Goal: Task Accomplishment & Management: Manage account settings

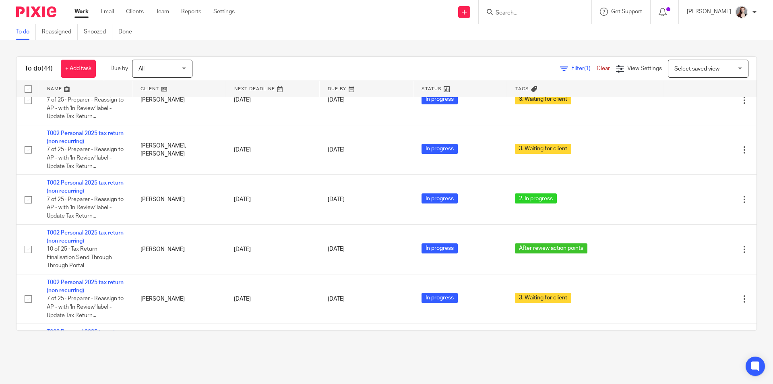
scroll to position [1409, 0]
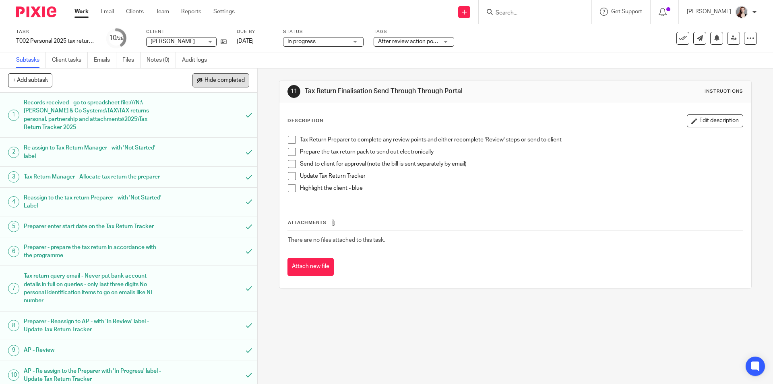
click at [212, 78] on span "Hide completed" at bounding box center [225, 80] width 40 height 6
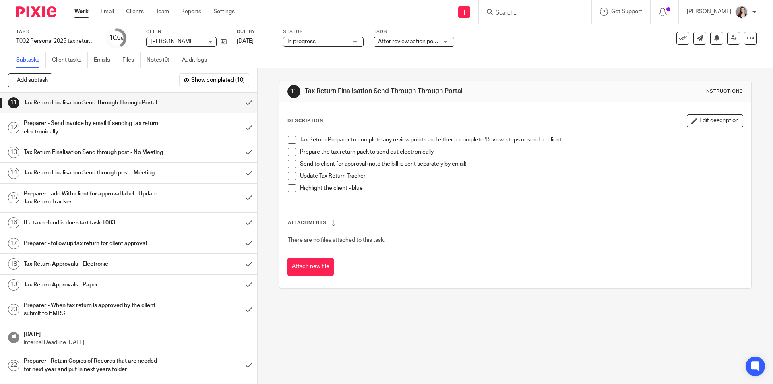
click at [404, 41] on span "After review action points" at bounding box center [410, 42] width 64 height 6
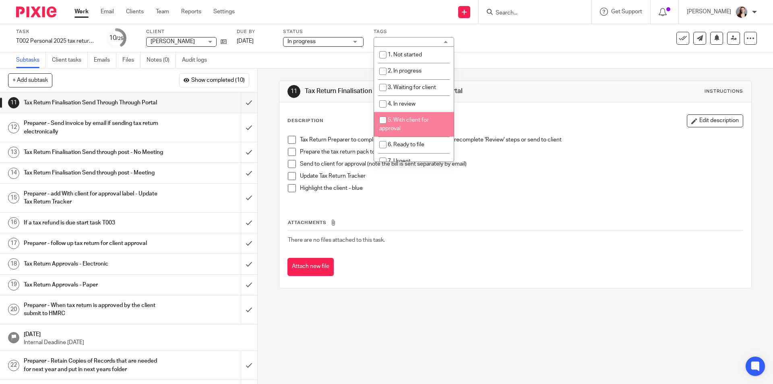
click at [415, 127] on li "5. With client for approval" at bounding box center [414, 124] width 80 height 25
checkbox input "true"
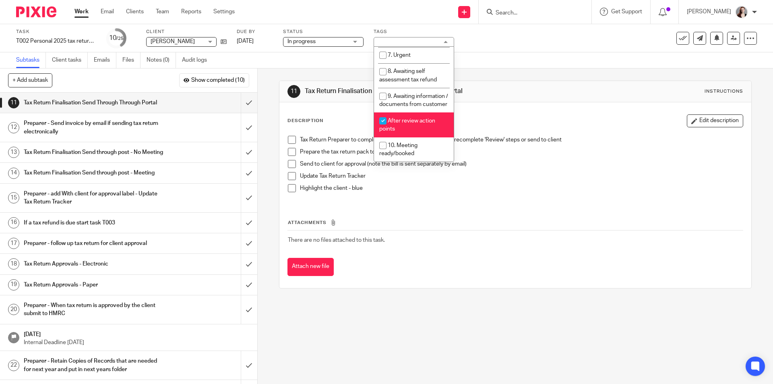
click at [407, 120] on span "After review action points" at bounding box center [407, 125] width 56 height 14
checkbox input "false"
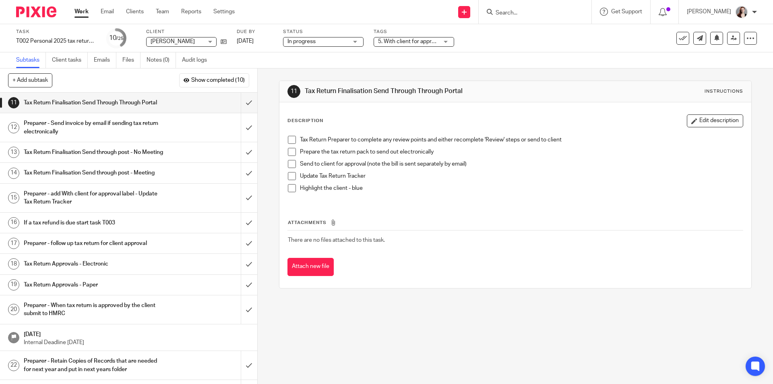
click at [346, 337] on div "11 Tax Return Finalisation Send Through Through Portal Instructions Description…" at bounding box center [515, 225] width 515 height 315
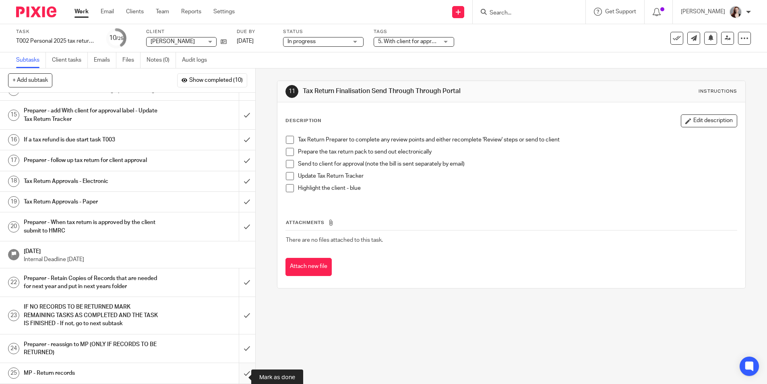
click at [240, 368] on input "submit" at bounding box center [127, 373] width 255 height 20
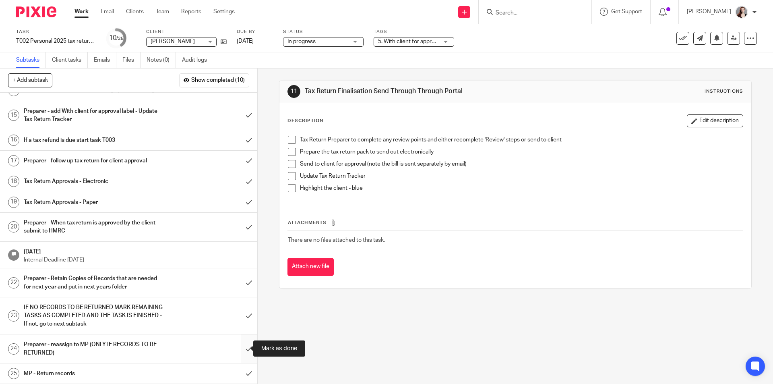
click at [243, 347] on input "submit" at bounding box center [128, 348] width 257 height 29
click at [243, 320] on input "submit" at bounding box center [128, 315] width 257 height 37
click at [243, 286] on input "submit" at bounding box center [128, 282] width 257 height 29
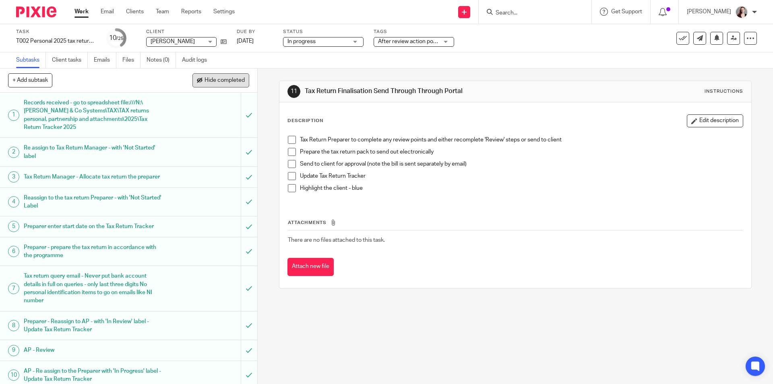
click at [215, 81] on span "Hide completed" at bounding box center [225, 80] width 40 height 6
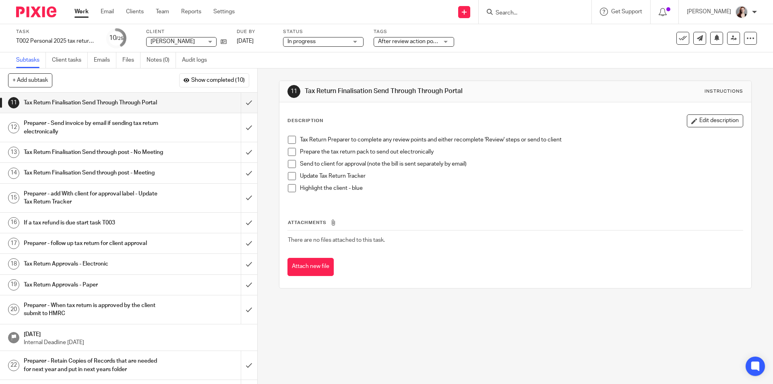
click at [402, 40] on span "After review action points" at bounding box center [410, 42] width 64 height 6
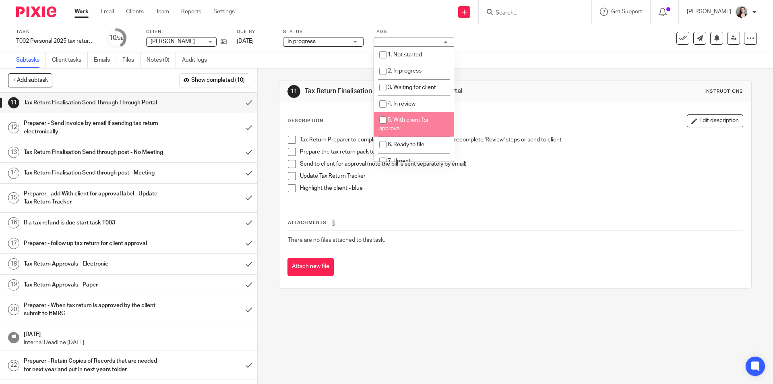
click at [412, 124] on li "5. With client for approval" at bounding box center [414, 124] width 80 height 25
checkbox input "true"
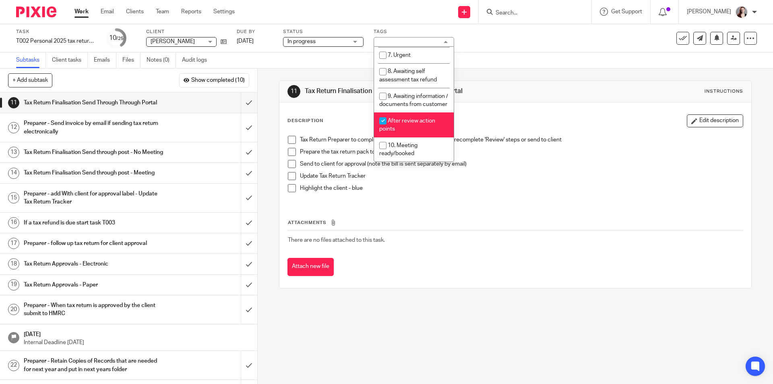
click at [412, 124] on li "After review action points" at bounding box center [414, 124] width 80 height 25
checkbox input "false"
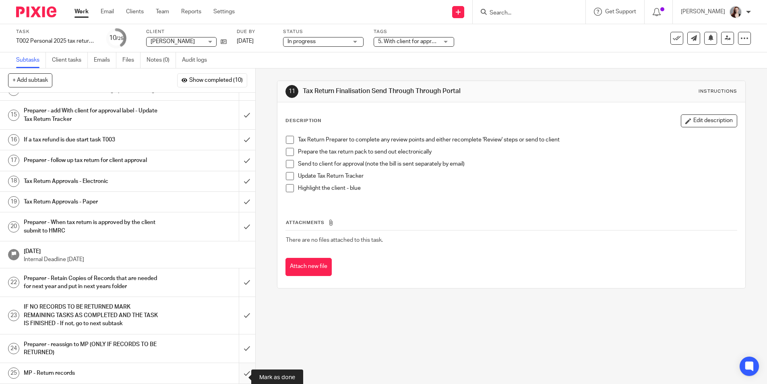
click at [240, 368] on input "submit" at bounding box center [127, 373] width 255 height 20
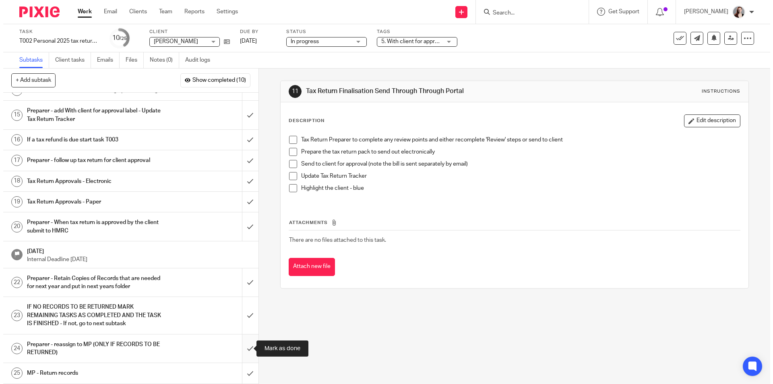
scroll to position [99, 0]
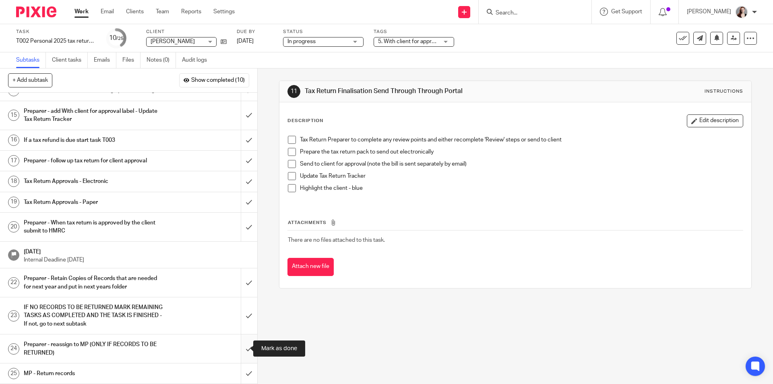
click at [236, 351] on input "submit" at bounding box center [128, 348] width 257 height 29
click at [240, 317] on input "submit" at bounding box center [128, 315] width 257 height 37
click at [240, 280] on input "submit" at bounding box center [128, 282] width 257 height 29
click at [313, 330] on div "11 Tax Return Finalisation Send Through Through Portal Instructions Description…" at bounding box center [515, 225] width 515 height 315
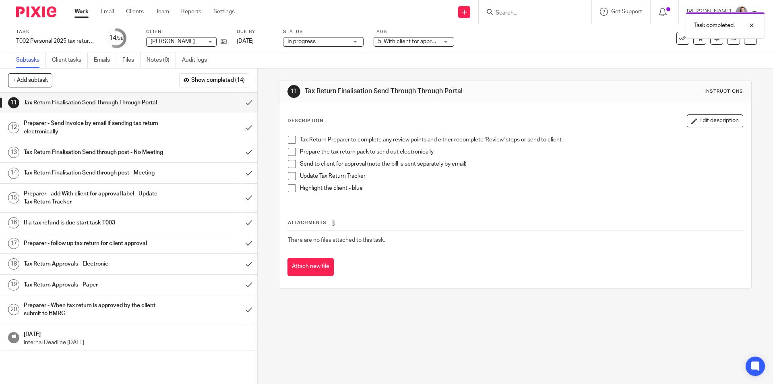
click at [228, 44] on div "Task T002 Personal 2025 tax return (non recurring) Save T002 Personal 2025 tax …" at bounding box center [324, 38] width 617 height 19
click at [223, 40] on icon at bounding box center [224, 42] width 6 height 6
click at [237, 183] on input "submit" at bounding box center [128, 173] width 257 height 20
click at [237, 162] on input "submit" at bounding box center [128, 152] width 257 height 20
click at [242, 233] on input "submit" at bounding box center [128, 223] width 257 height 20
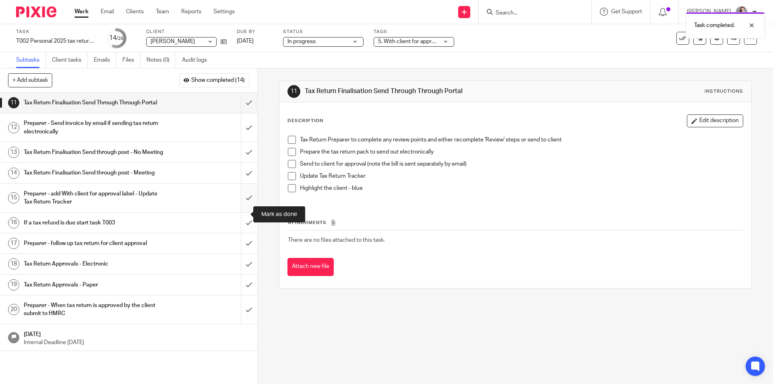
click at [244, 212] on input "submit" at bounding box center [128, 198] width 257 height 29
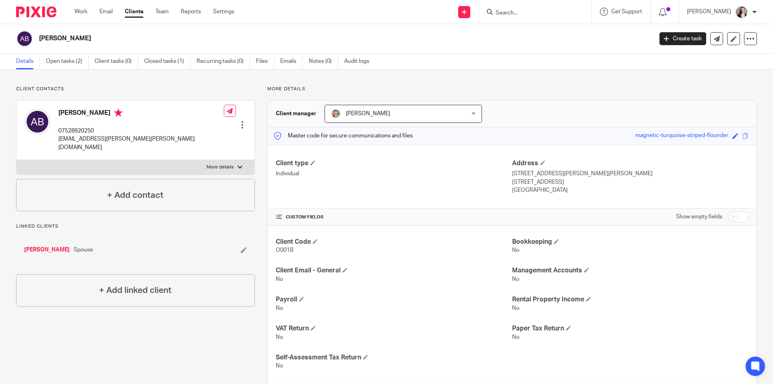
click at [109, 137] on p "[EMAIL_ADDRESS][PERSON_NAME][PERSON_NAME][DOMAIN_NAME]" at bounding box center [140, 143] width 165 height 17
click at [109, 137] on p "alana.jayne.burley@gmail.com" at bounding box center [140, 143] width 165 height 17
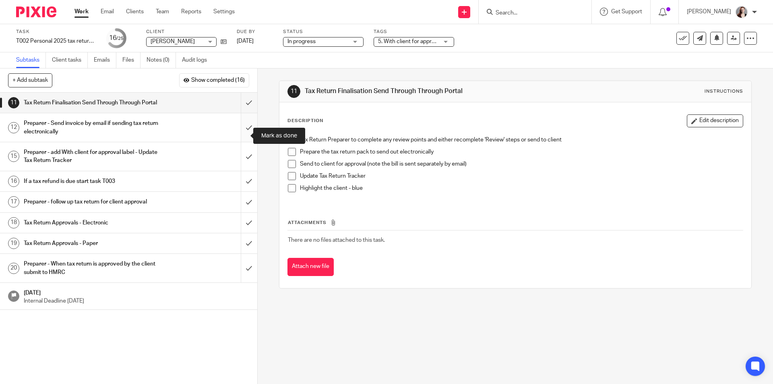
click at [245, 137] on input "submit" at bounding box center [128, 127] width 257 height 29
click at [245, 109] on input "submit" at bounding box center [128, 103] width 257 height 20
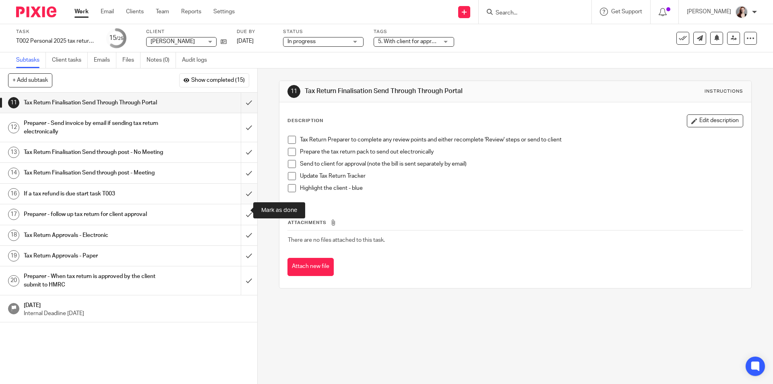
click at [238, 204] on input "submit" at bounding box center [128, 194] width 257 height 20
click at [244, 162] on input "submit" at bounding box center [128, 152] width 257 height 20
click at [246, 183] on input "submit" at bounding box center [128, 173] width 257 height 20
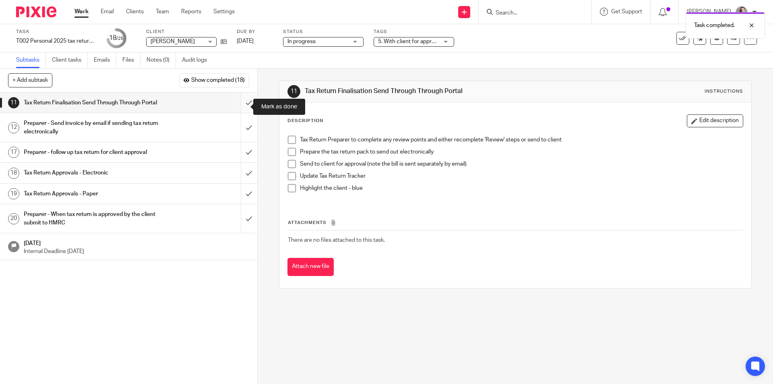
click at [247, 113] on input "submit" at bounding box center [128, 103] width 257 height 20
click at [243, 131] on input "submit" at bounding box center [128, 127] width 257 height 29
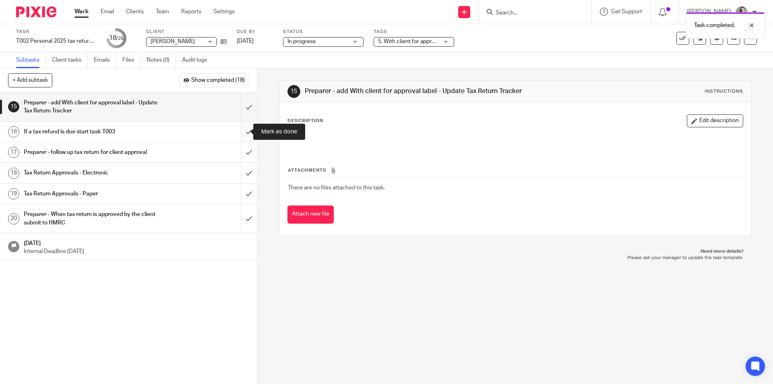
click at [241, 136] on input "submit" at bounding box center [128, 132] width 257 height 20
click at [245, 108] on input "submit" at bounding box center [128, 107] width 257 height 29
